Goal: Navigation & Orientation: Go to known website

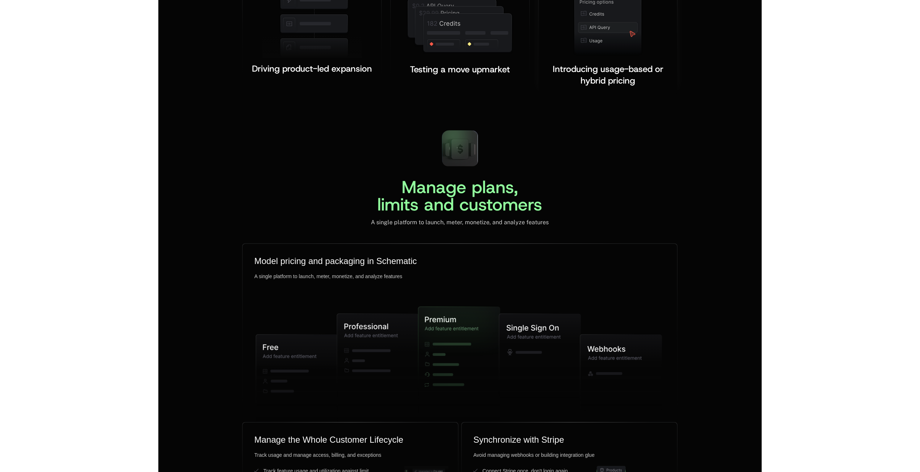
scroll to position [1576, 0]
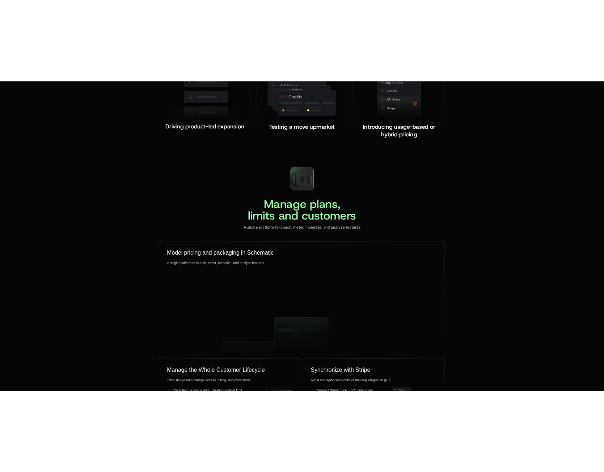
scroll to position [1591, 0]
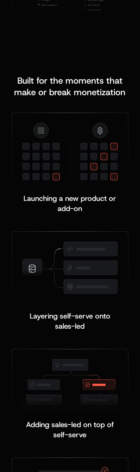
scroll to position [1583, 0]
